Goal: Task Accomplishment & Management: Manage account settings

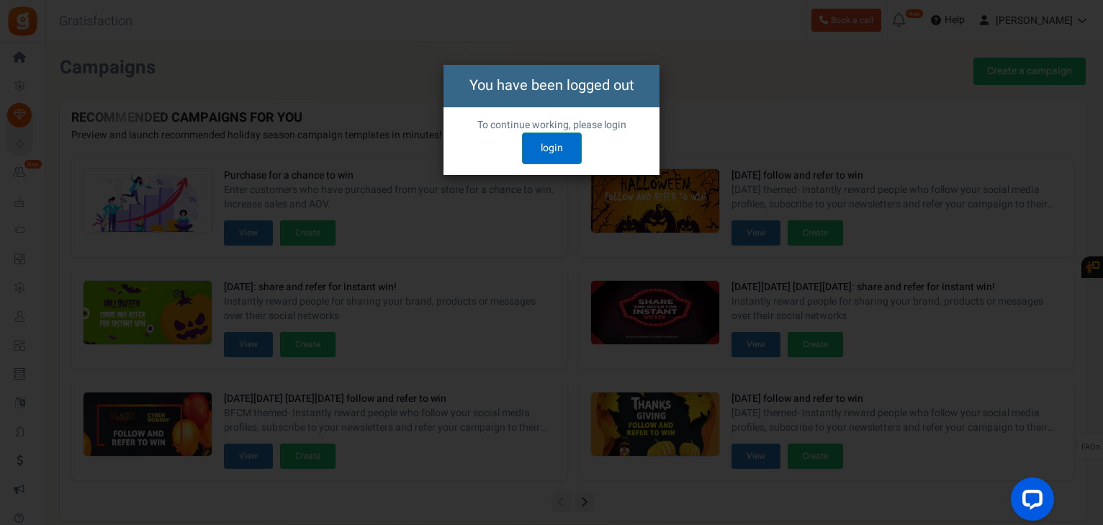
click at [551, 147] on link "login" at bounding box center [552, 148] width 60 height 32
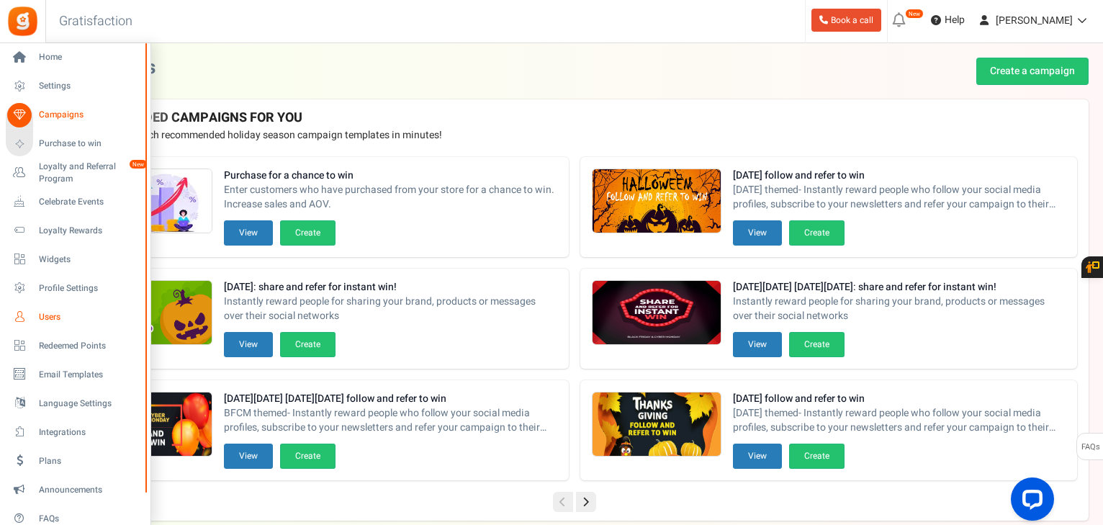
click at [46, 317] on span "Users" at bounding box center [89, 317] width 101 height 12
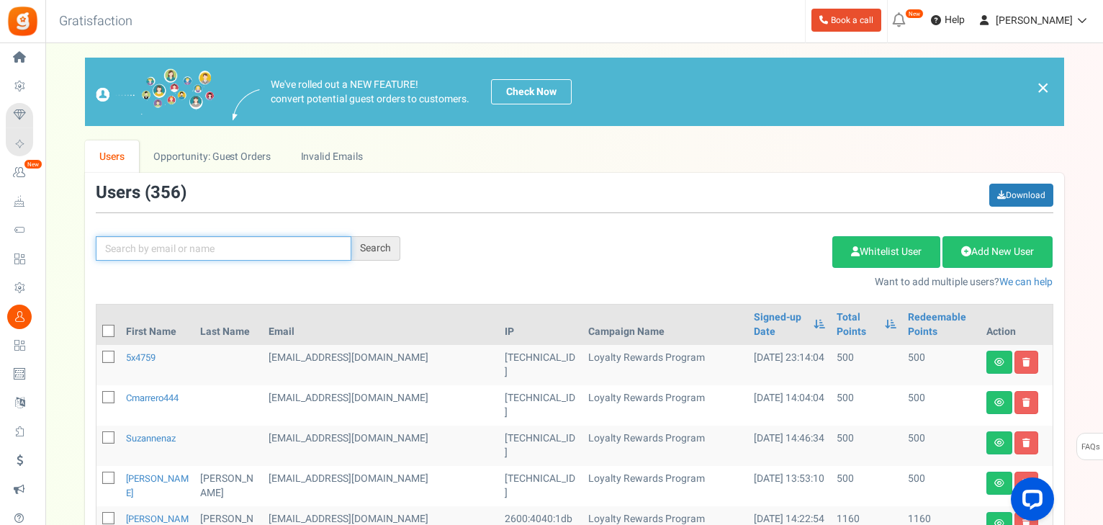
click at [216, 242] on input "text" at bounding box center [224, 248] width 256 height 24
type input "[PERSON_NAME]"
click at [369, 241] on div "Search" at bounding box center [375, 248] width 49 height 24
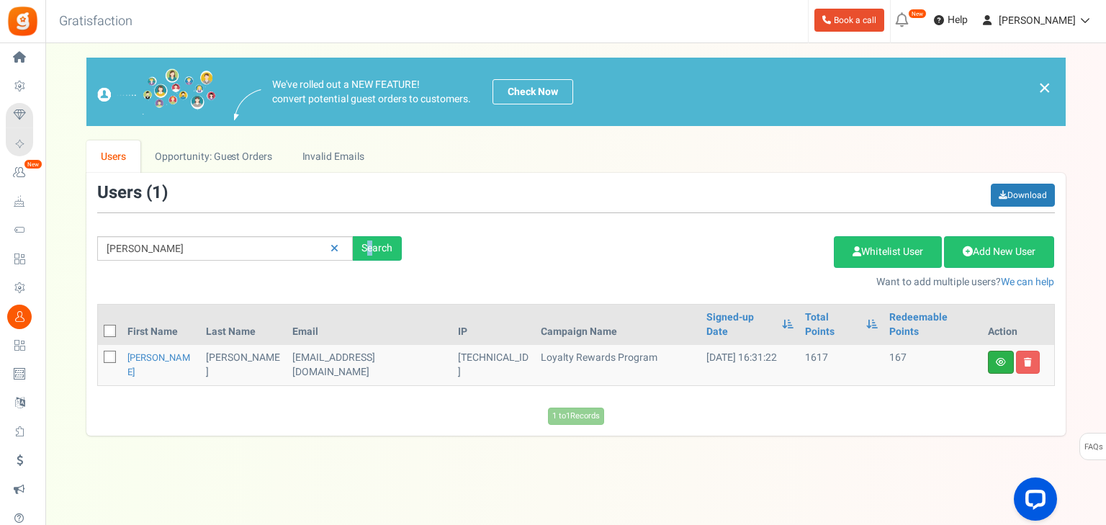
click at [1003, 354] on link at bounding box center [1001, 362] width 26 height 23
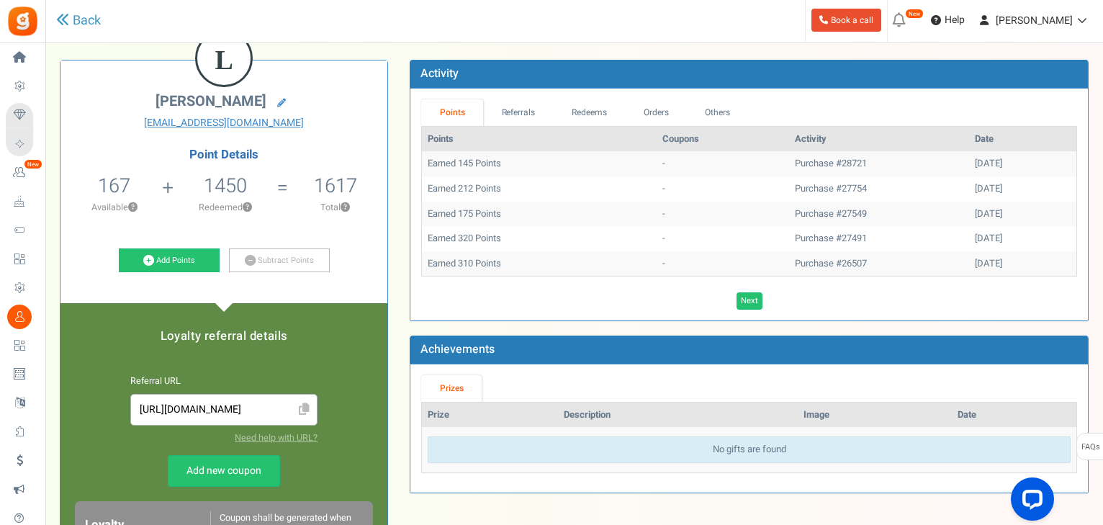
scroll to position [58, 0]
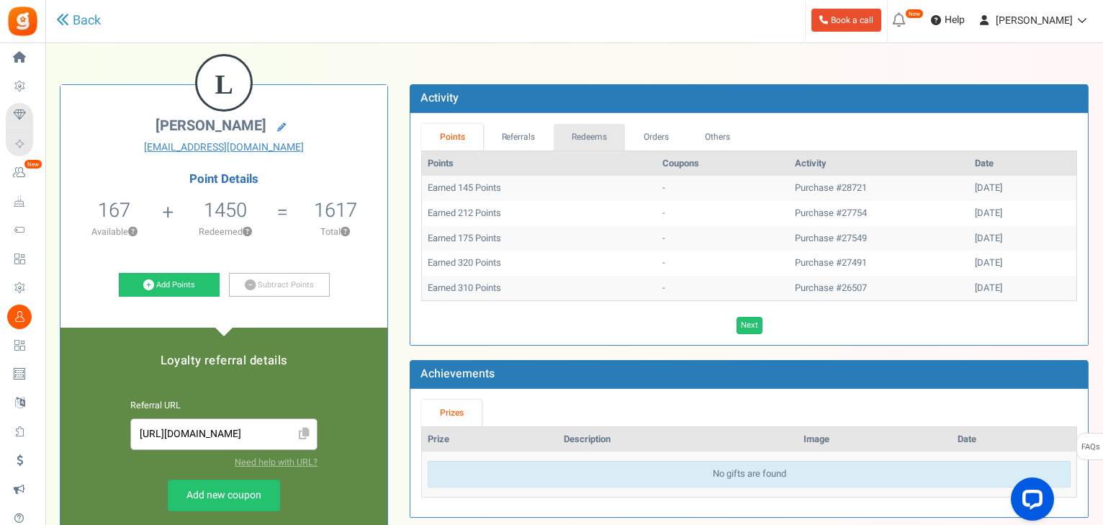
click at [603, 143] on link "Redeems" at bounding box center [590, 137] width 72 height 27
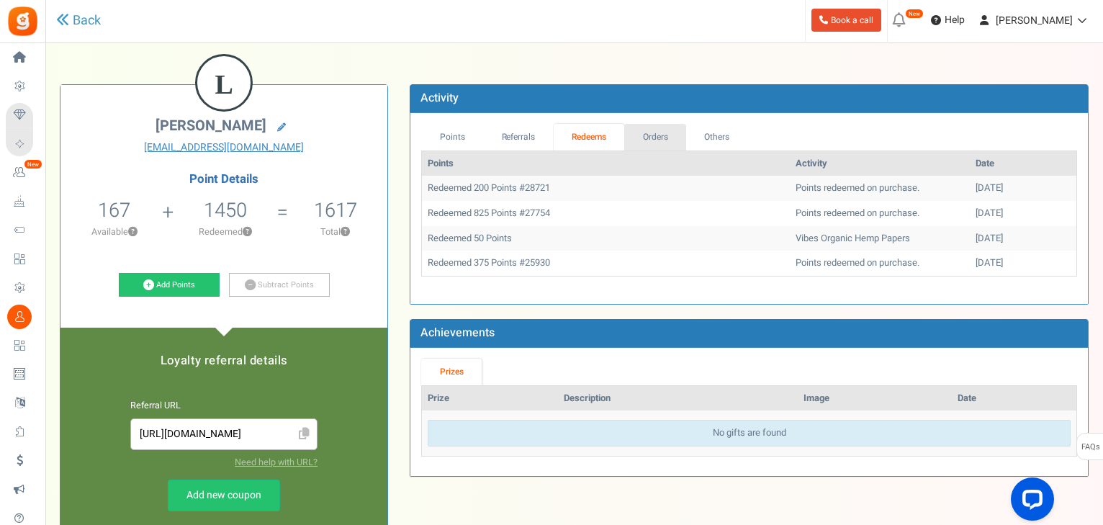
click at [663, 142] on link "Orders" at bounding box center [655, 137] width 62 height 27
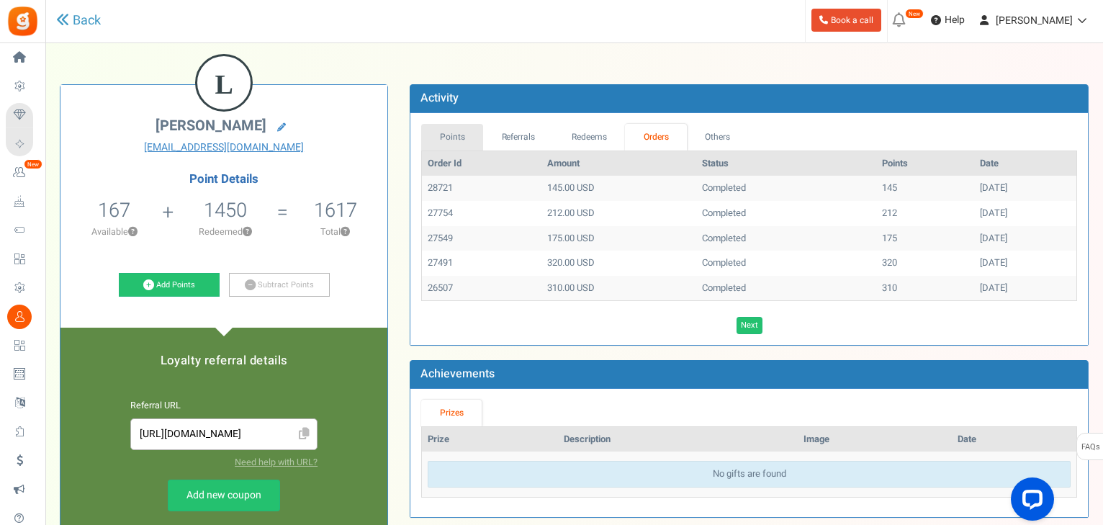
click at [447, 135] on link "Points" at bounding box center [452, 137] width 62 height 27
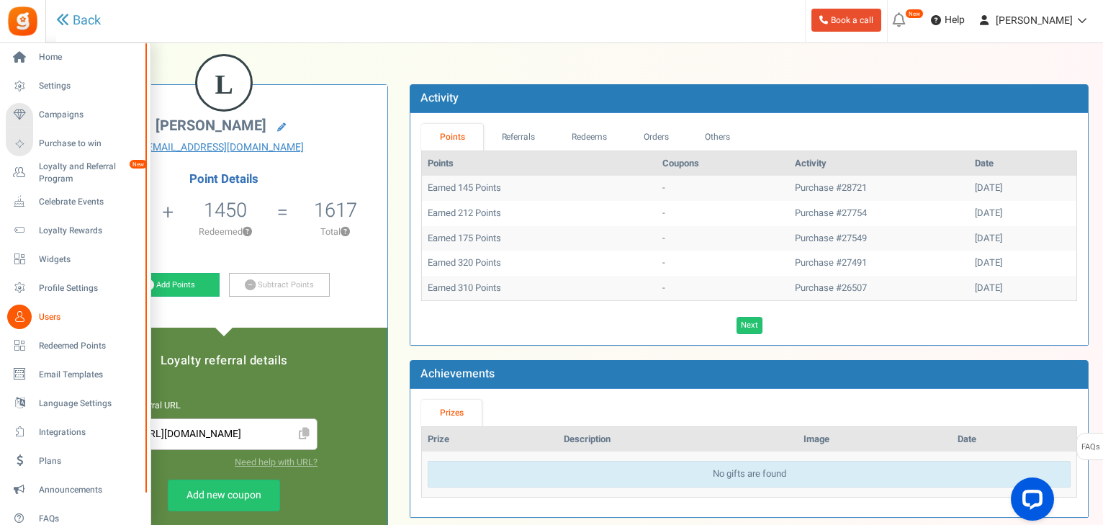
click at [42, 315] on span "Users" at bounding box center [89, 317] width 101 height 12
